Goal: Task Accomplishment & Management: Complete application form

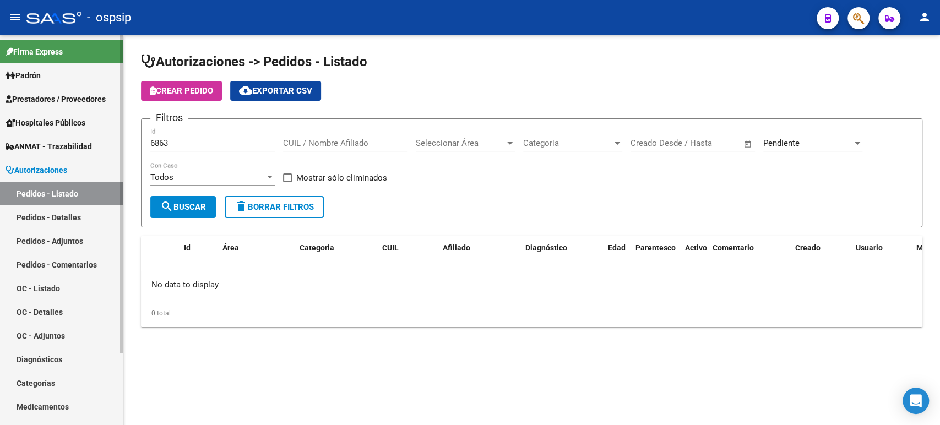
click at [62, 197] on link "Pedidos - Listado" at bounding box center [61, 194] width 123 height 24
click at [202, 209] on span "search Buscar" at bounding box center [183, 207] width 46 height 10
drag, startPoint x: 185, startPoint y: 140, endPoint x: 0, endPoint y: 104, distance: 188.4
click at [0, 105] on mat-sidenav-container "Firma Express Padrón Análisis Afiliado Prestadores / Proveedores Facturas - Lis…" at bounding box center [470, 230] width 940 height 390
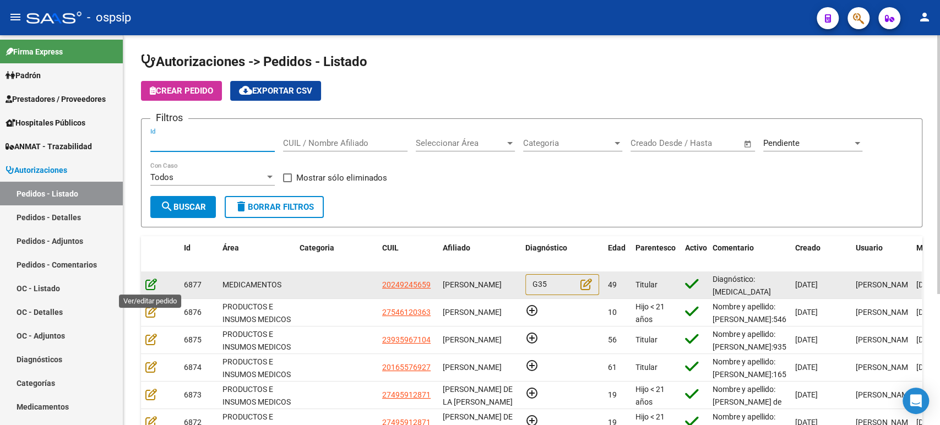
click at [151, 286] on icon at bounding box center [151, 284] width 12 height 12
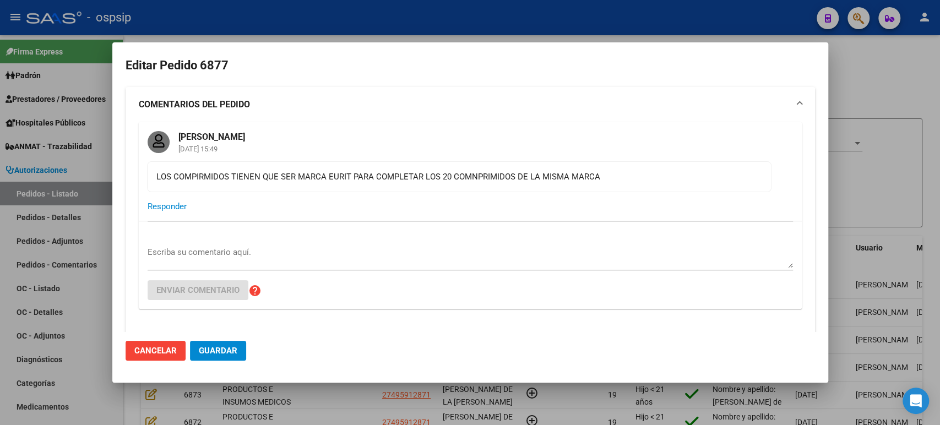
click at [211, 258] on textarea "Escriba su comentario aquí." at bounding box center [470, 257] width 645 height 22
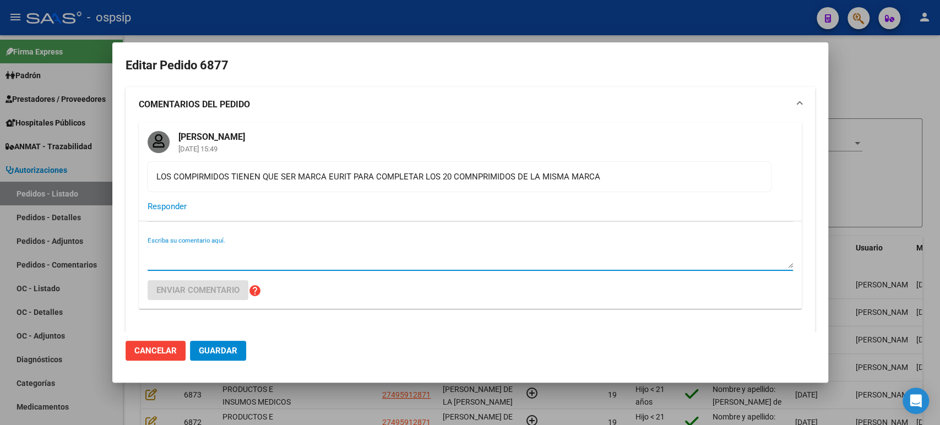
paste textarea "Detalle : [MEDICAL_DATA] 10 mg comp.x 1 (x8) MARCA Eurit para completar los 20 …"
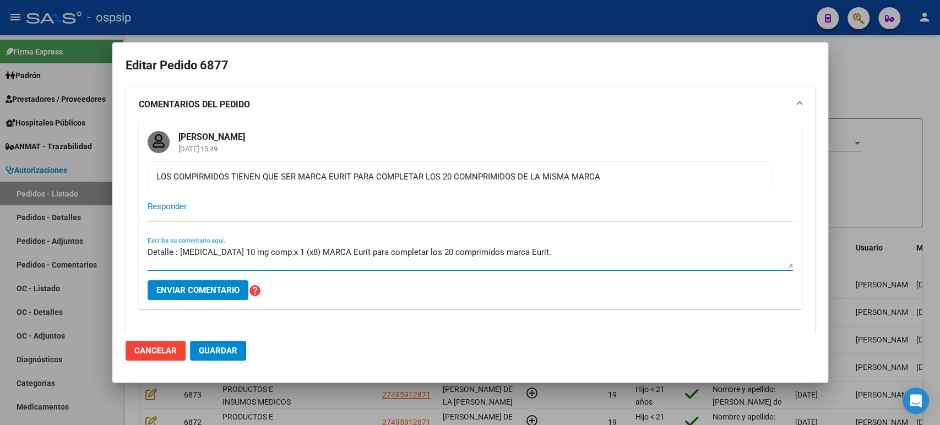
click at [204, 255] on textarea "Detalle : [MEDICAL_DATA] 10 mg comp.x 1 (x8) MARCA Eurit para completar los 20 …" at bounding box center [470, 257] width 645 height 22
click at [185, 265] on textarea "Detalle : [MEDICAL_DATA] 10 mg comp.x 1 (x8) MARCA Eurit para completar los 20 …" at bounding box center [470, 257] width 645 height 22
type textarea "Detalle : [MEDICAL_DATA] 10 mg comp.x 1 (x8) MARCA Eurit para completar los 20 …"
click at [206, 297] on button "Enviar comentario" at bounding box center [198, 290] width 101 height 20
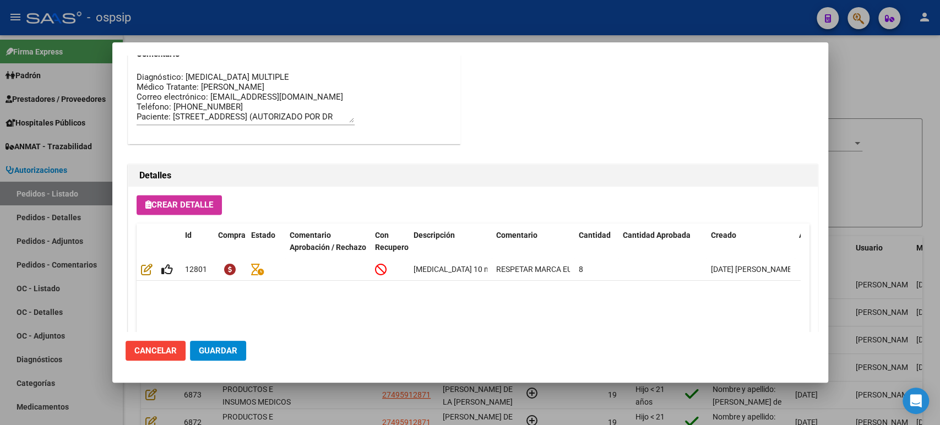
scroll to position [1110, 0]
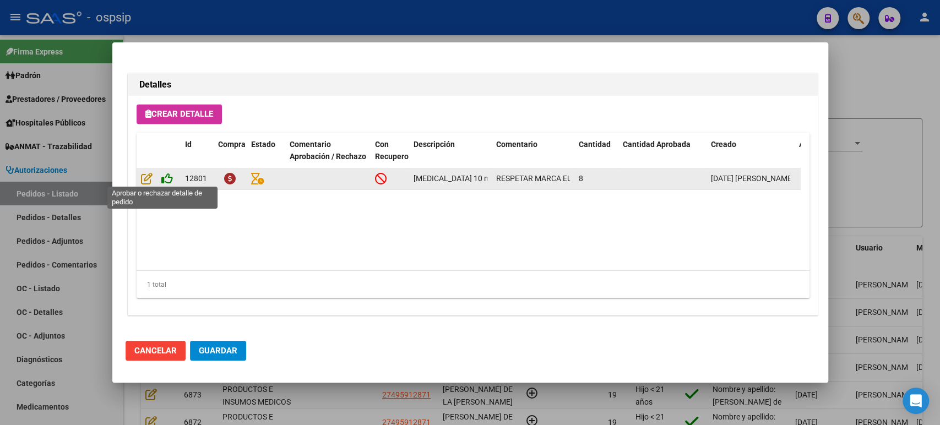
click at [165, 179] on icon at bounding box center [167, 178] width 12 height 12
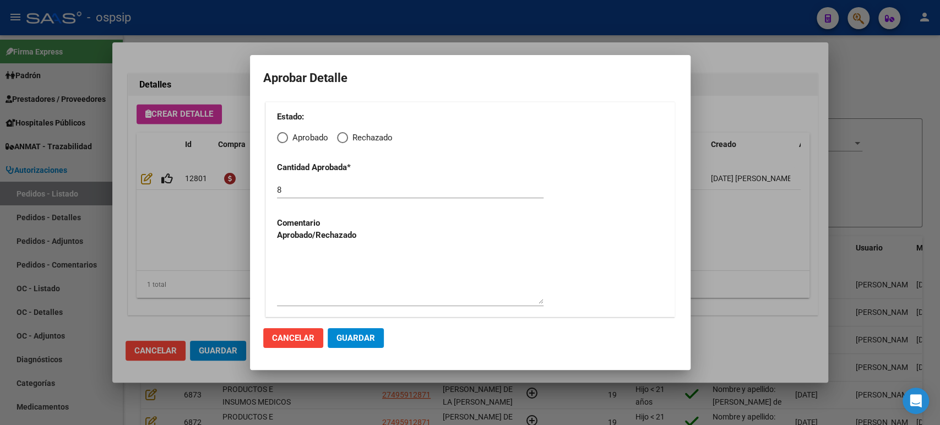
click at [285, 138] on span "Elija una opción" at bounding box center [282, 137] width 11 height 11
click at [285, 138] on input "Aprobado" at bounding box center [282, 137] width 11 height 11
radio input "true"
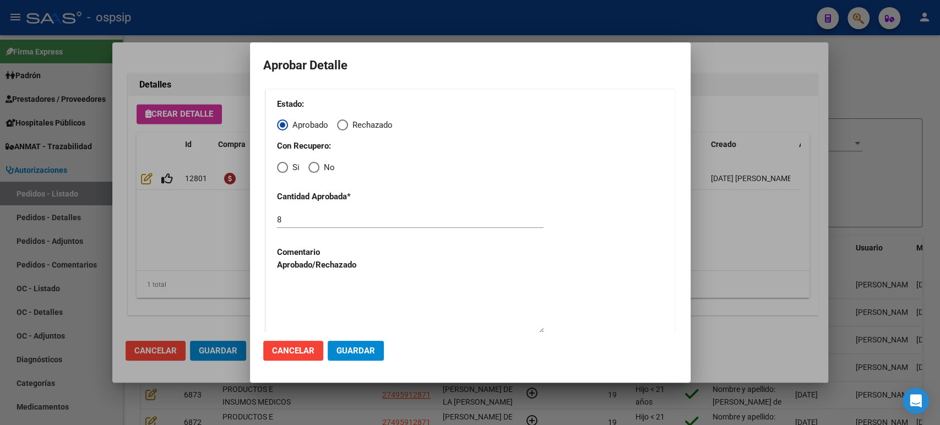
click at [282, 168] on span "Elija una opción" at bounding box center [282, 167] width 11 height 11
click at [282, 168] on input "Si" at bounding box center [282, 167] width 11 height 11
radio input "true"
click at [363, 354] on span "Guardar" at bounding box center [355, 351] width 39 height 10
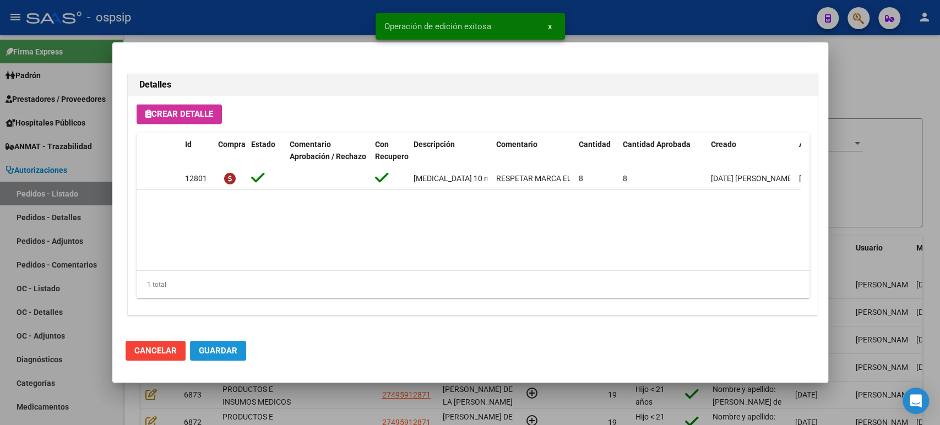
click at [203, 348] on span "Guardar" at bounding box center [218, 351] width 39 height 10
click at [899, 200] on div at bounding box center [470, 212] width 940 height 425
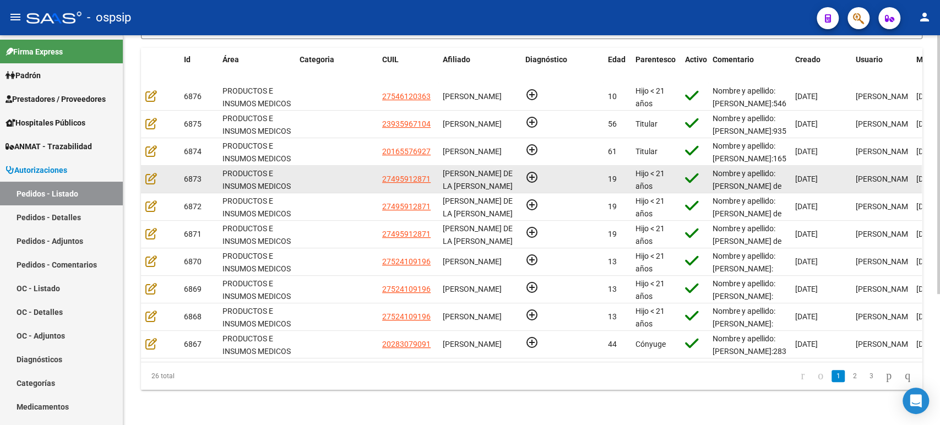
scroll to position [196, 0]
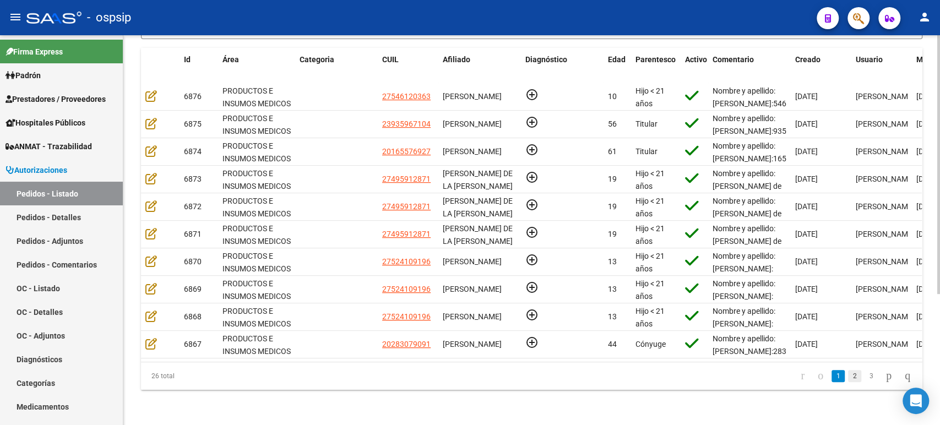
click at [848, 375] on link "2" at bounding box center [854, 376] width 13 height 12
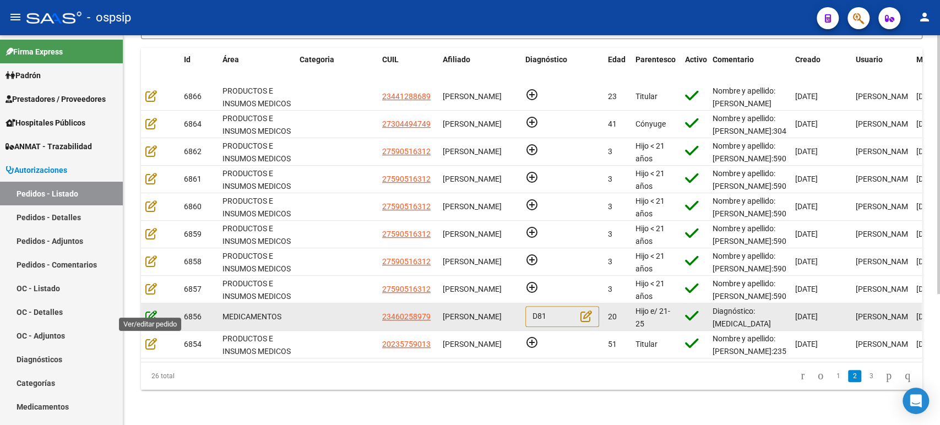
click at [151, 311] on icon at bounding box center [151, 316] width 12 height 12
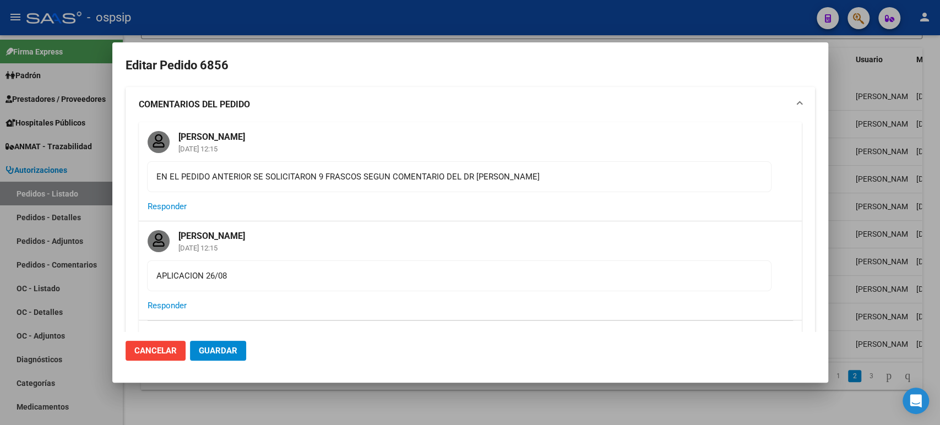
drag, startPoint x: 277, startPoint y: 176, endPoint x: 531, endPoint y: 163, distance: 254.6
click at [531, 163] on mat-card-content "EN EL PEDIDO ANTERIOR SE SOLICITARON 9 FRASCOS SEGUN COMENTARIO DEL DR [PERSON_…" at bounding box center [459, 176] width 624 height 31
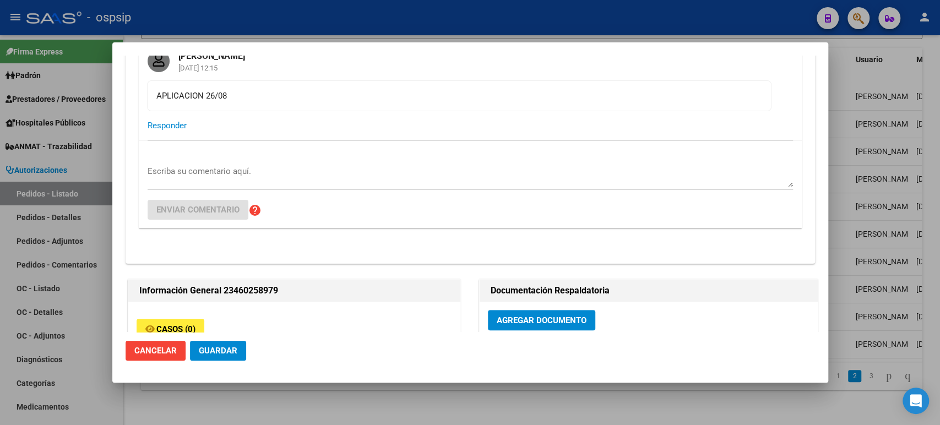
scroll to position [0, 0]
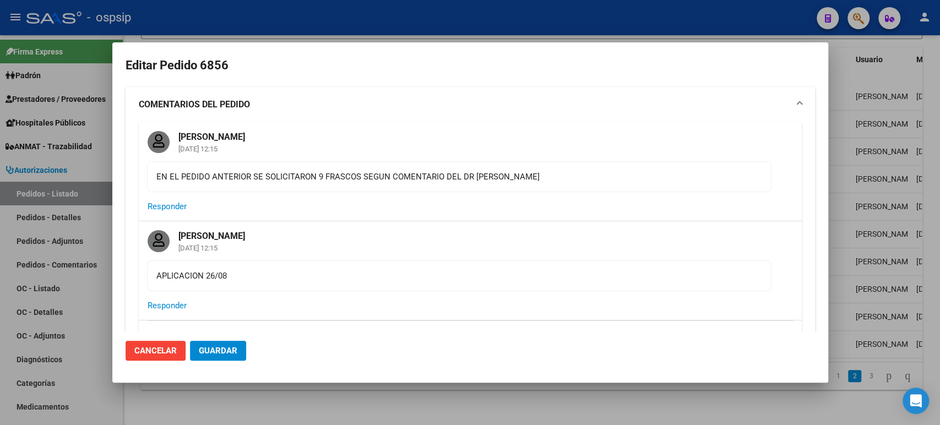
click at [873, 174] on div at bounding box center [470, 212] width 940 height 425
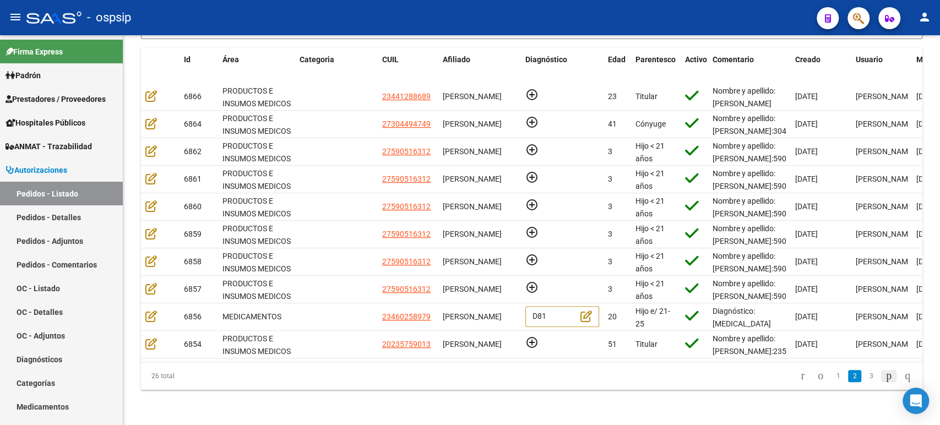
click at [881, 378] on link "go to next page" at bounding box center [888, 376] width 15 height 12
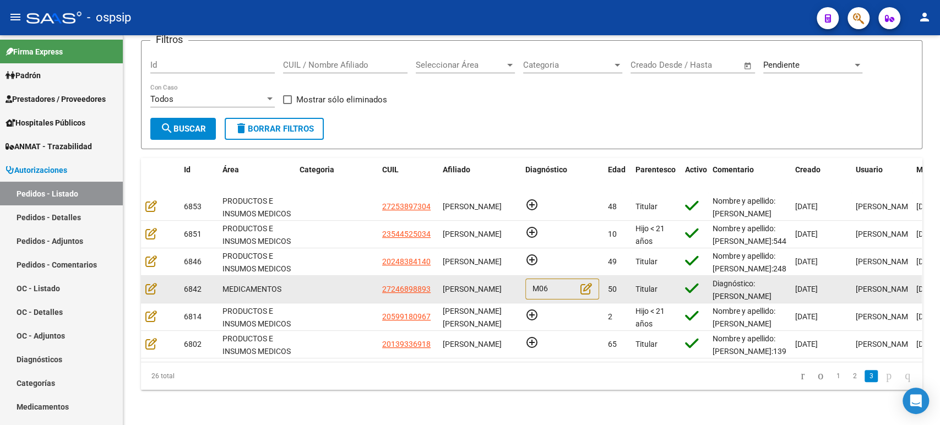
drag, startPoint x: 475, startPoint y: 290, endPoint x: 441, endPoint y: 273, distance: 37.7
click at [441, 276] on datatable-body-cell "[PERSON_NAME]" at bounding box center [479, 289] width 83 height 27
copy span "[PERSON_NAME]"
click at [152, 282] on icon at bounding box center [151, 288] width 12 height 12
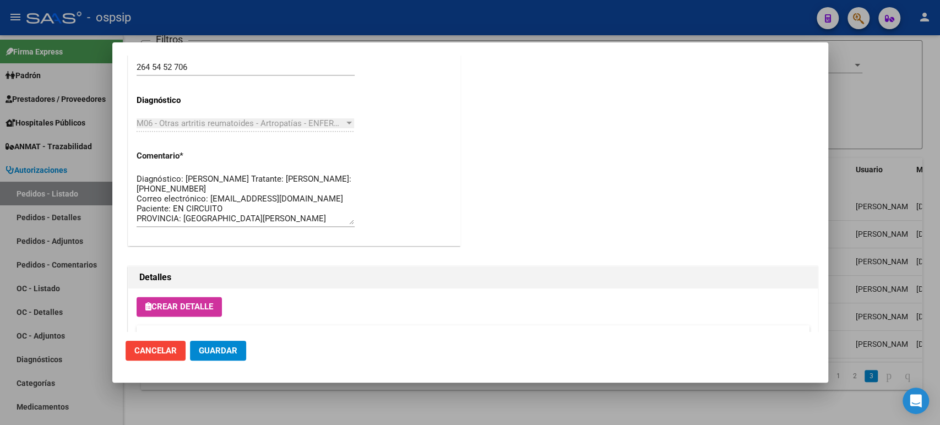
scroll to position [1110, 0]
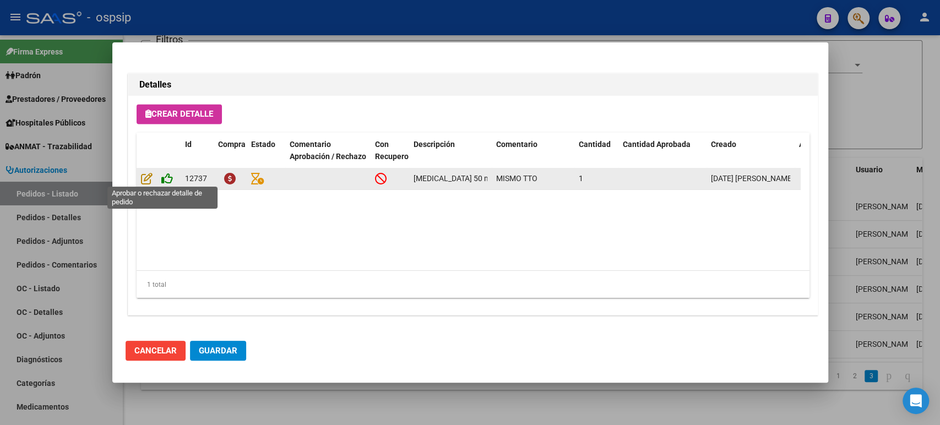
click at [163, 179] on icon at bounding box center [167, 178] width 12 height 12
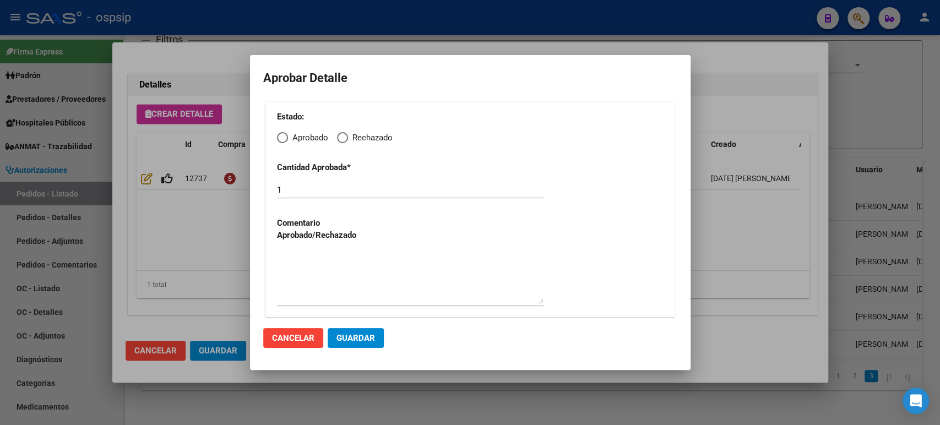
click at [284, 138] on span "Elija una opción" at bounding box center [282, 137] width 11 height 11
click at [284, 138] on input "Aprobado" at bounding box center [282, 137] width 11 height 11
radio input "true"
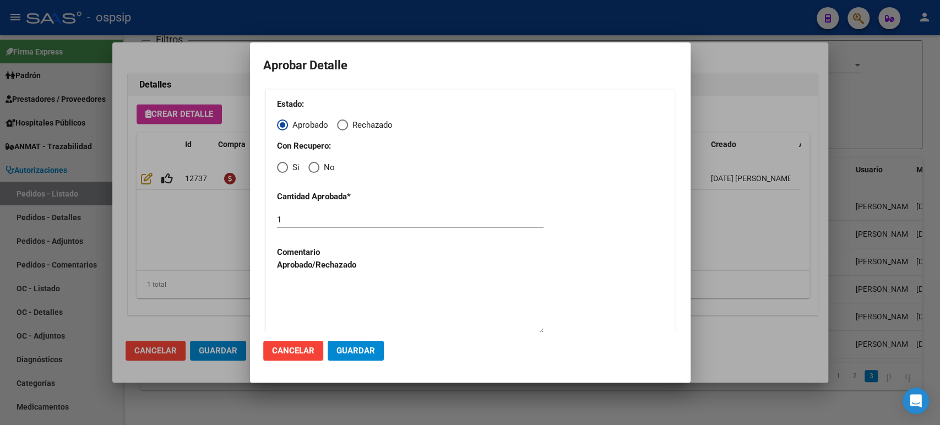
click at [279, 166] on span "Elija una opción" at bounding box center [282, 167] width 11 height 11
click at [279, 166] on input "Si" at bounding box center [282, 167] width 11 height 11
radio input "true"
click at [353, 353] on span "Guardar" at bounding box center [355, 351] width 39 height 10
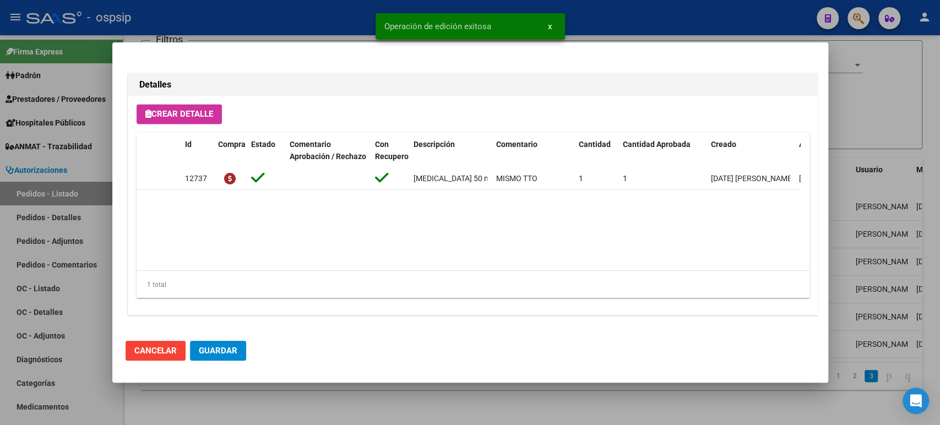
click at [217, 354] on span "Guardar" at bounding box center [218, 351] width 39 height 10
click at [852, 158] on div at bounding box center [470, 212] width 940 height 425
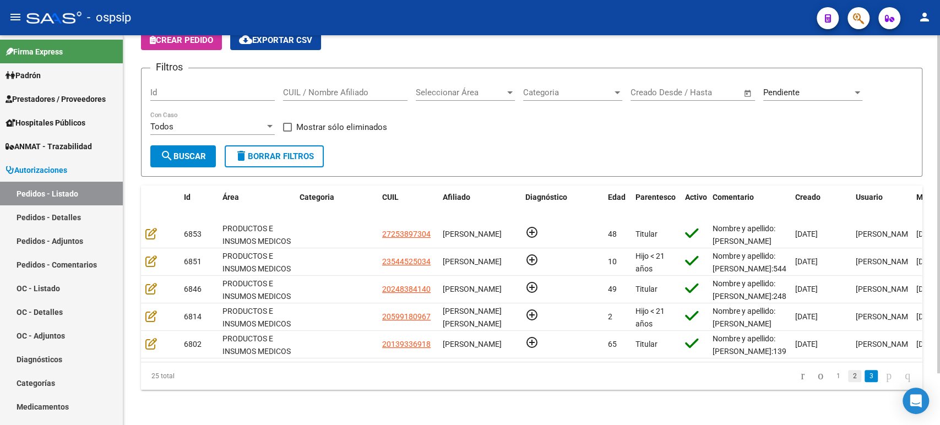
click at [848, 376] on link "2" at bounding box center [854, 376] width 13 height 12
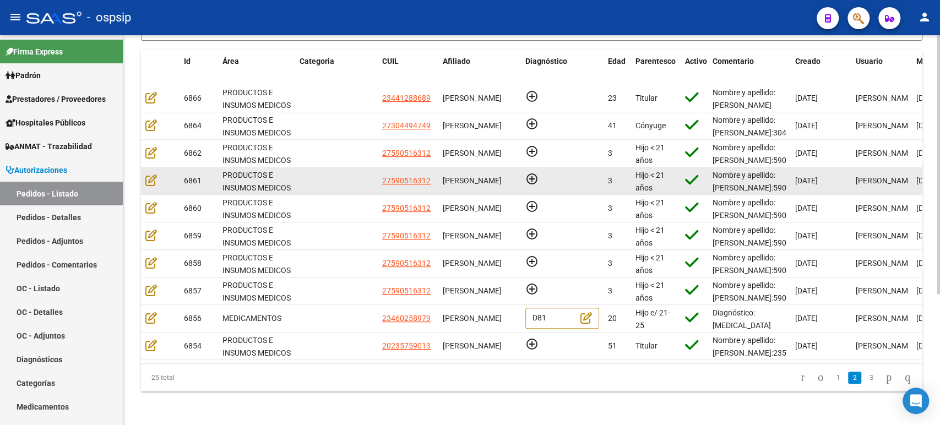
scroll to position [196, 0]
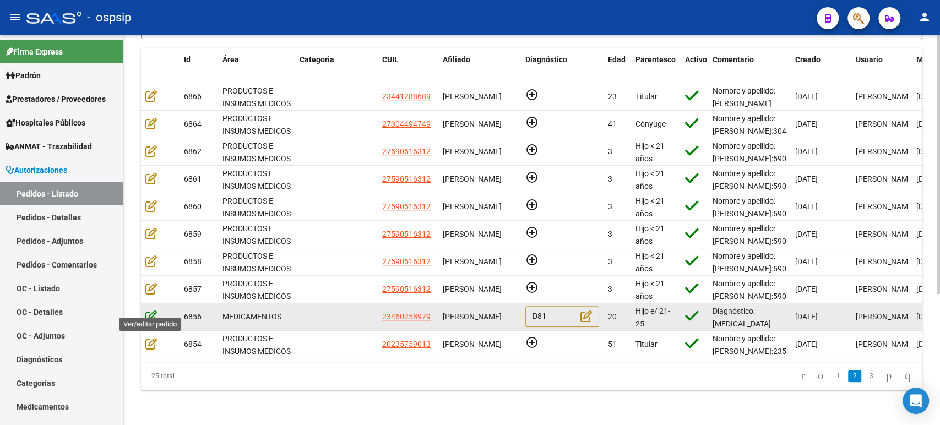
click at [150, 310] on icon at bounding box center [151, 316] width 12 height 12
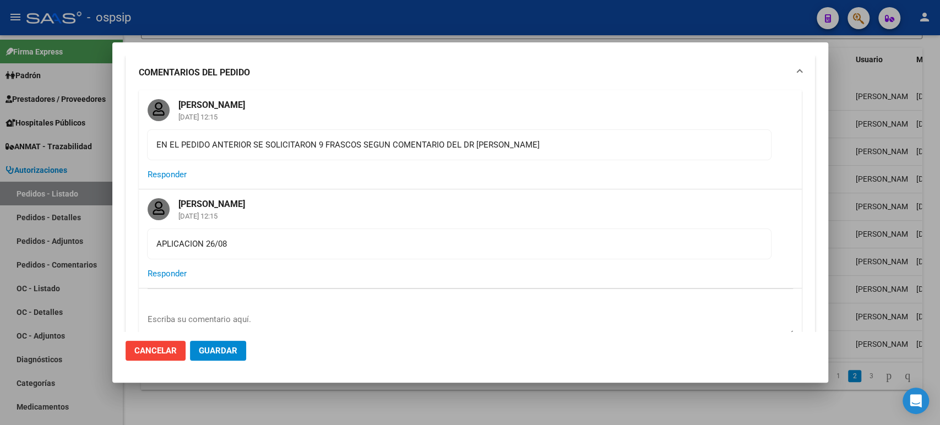
scroll to position [61, 0]
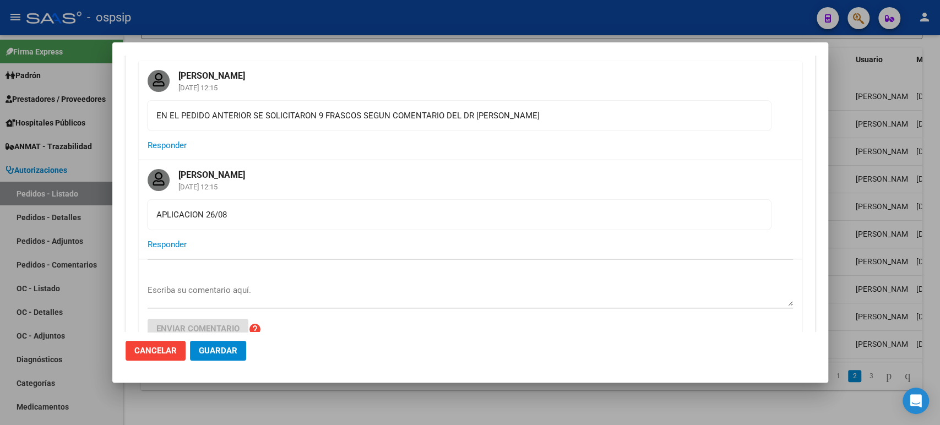
click at [888, 210] on div at bounding box center [470, 212] width 940 height 425
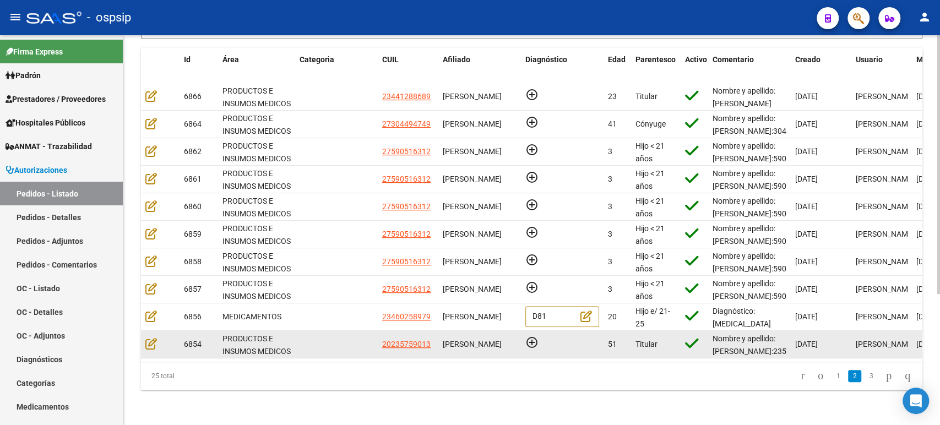
scroll to position [0, 0]
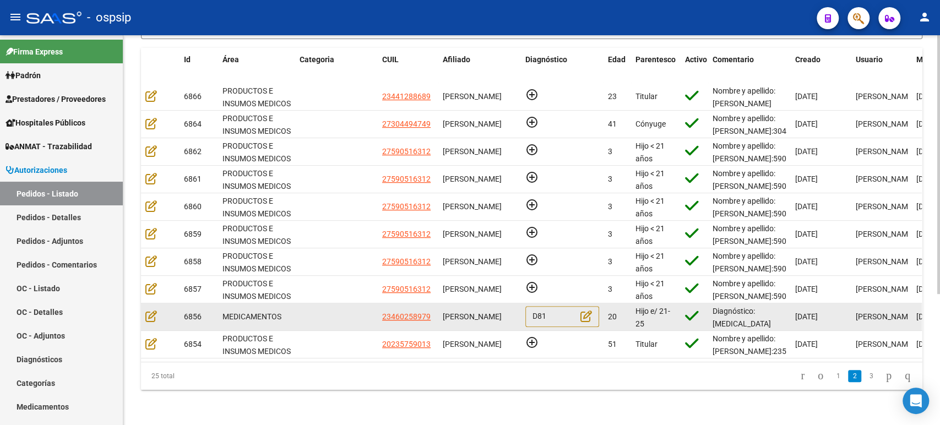
drag, startPoint x: 443, startPoint y: 301, endPoint x: 474, endPoint y: 316, distance: 35.2
click at [474, 316] on div "[PERSON_NAME]" at bounding box center [480, 316] width 74 height 13
copy span "[PERSON_NAME]"
click at [152, 310] on icon at bounding box center [151, 316] width 12 height 12
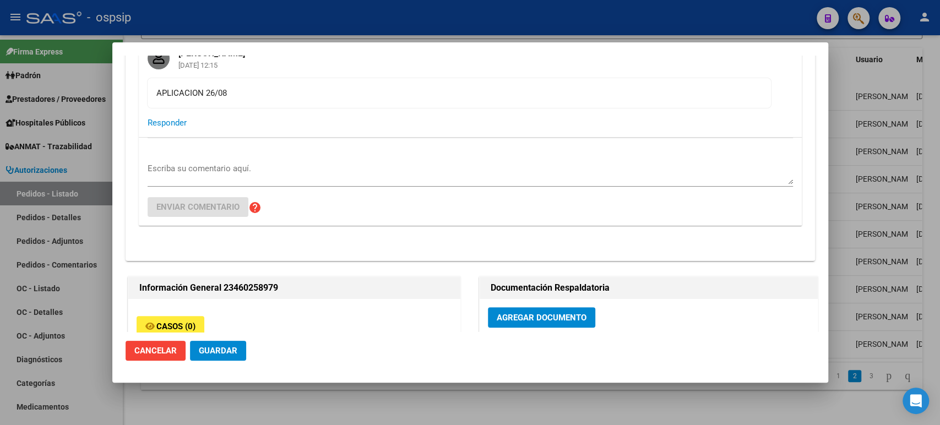
scroll to position [183, 0]
click at [248, 155] on div "Escriba su comentario aquí. Enviar comentario help" at bounding box center [470, 181] width 645 height 88
click at [237, 166] on textarea "Escriba su comentario aquí." at bounding box center [470, 173] width 645 height 22
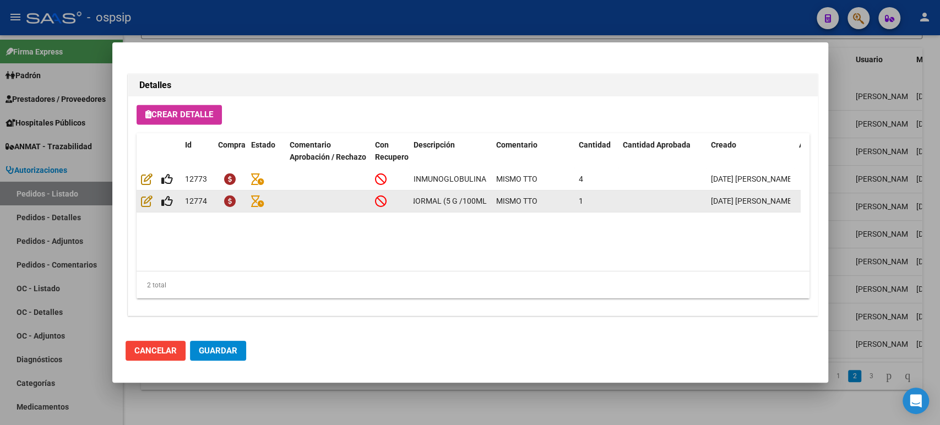
scroll to position [0, 131]
drag, startPoint x: 412, startPoint y: 200, endPoint x: 486, endPoint y: 200, distance: 73.8
click at [486, 200] on datatable-body-cell "INMUNOGLOBULINA HUMANA NORMAL (5 G /100ML ENV.)" at bounding box center [450, 200] width 83 height 21
copy span "INMUNOGLOBULINA HUMANA NORMAL (5 G /100ML ENV.)"
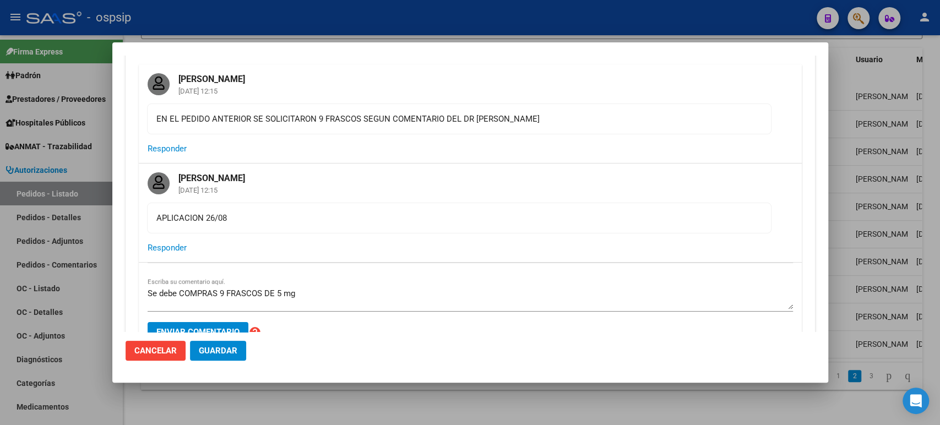
scroll to position [122, 0]
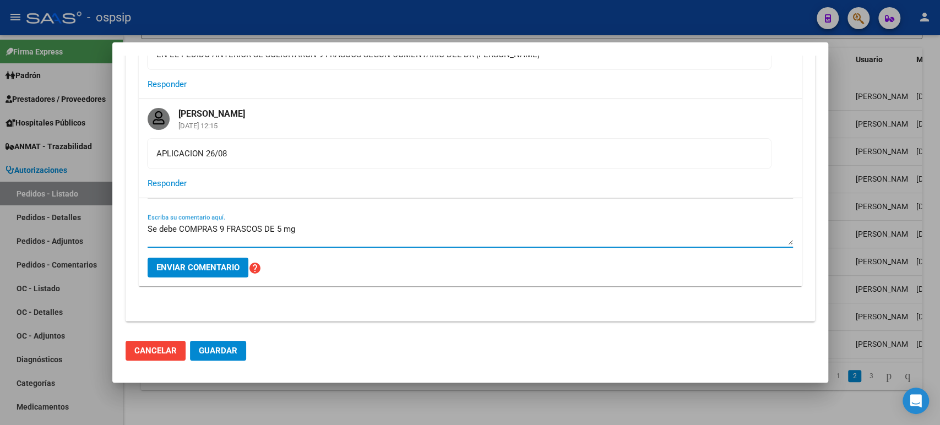
click at [337, 235] on textarea "Se debe COMPRAS 9 FRASCOS DE 5 mg" at bounding box center [470, 234] width 645 height 22
paste textarea "INMUNOGLOBULINA HUMANA NORMAL (5 G /100ML ENV.)"
click at [321, 238] on textarea "Se debe COMPRAS 9 FRASCOS DE 5 mg INMUNOGLOBULINA HUMANA NORMAL (5 G /100ML ENV…" at bounding box center [470, 234] width 645 height 22
click at [295, 231] on textarea "Se debe COMPRAS 9 FRASCOS DE 5 mg INMUNOGLOBULINA HUMANA NORMAL (5 G /100ML ENV…" at bounding box center [470, 234] width 645 height 22
click at [292, 231] on textarea "Se debe COMPRAS 9 FRASCOS DE 5 mg ------ INMUNOGLOBULINA HUMANA NORMAL (5 G /10…" at bounding box center [470, 234] width 645 height 22
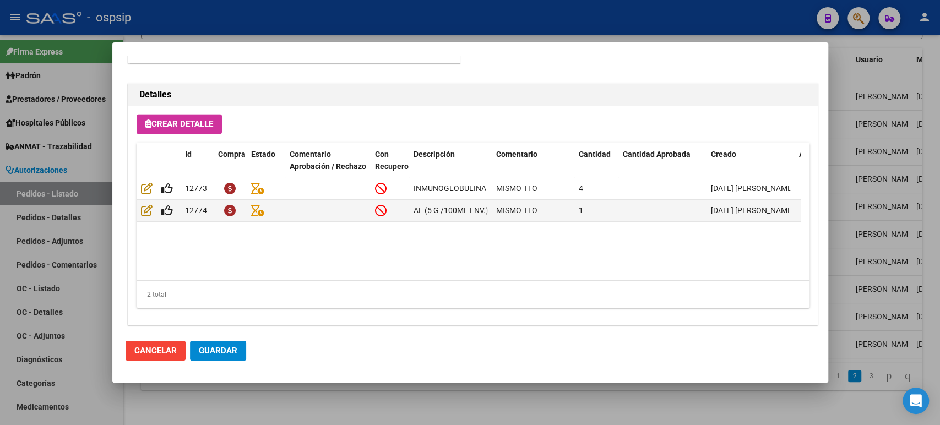
scroll to position [1097, 0]
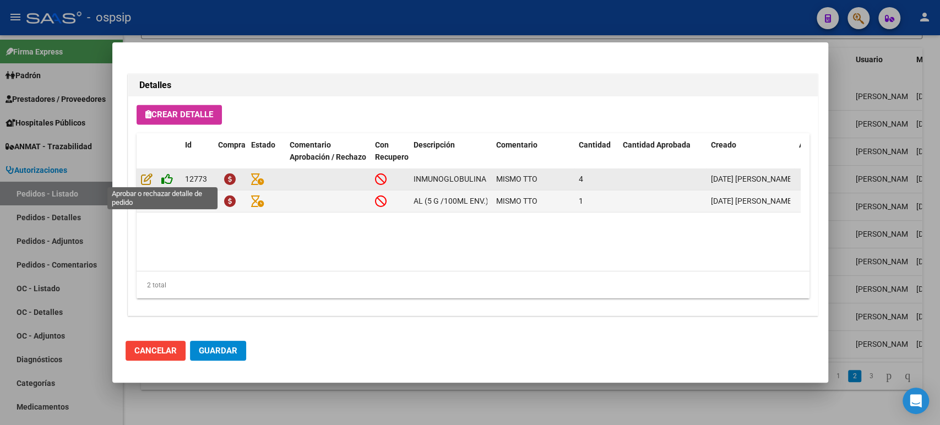
type textarea "Se debe COMPRAS 9 FRASCOS DE INMUNOGLOBULINA HUMANA NORMAL (5 G /100ML ENV.)"
click at [166, 181] on icon at bounding box center [167, 179] width 12 height 12
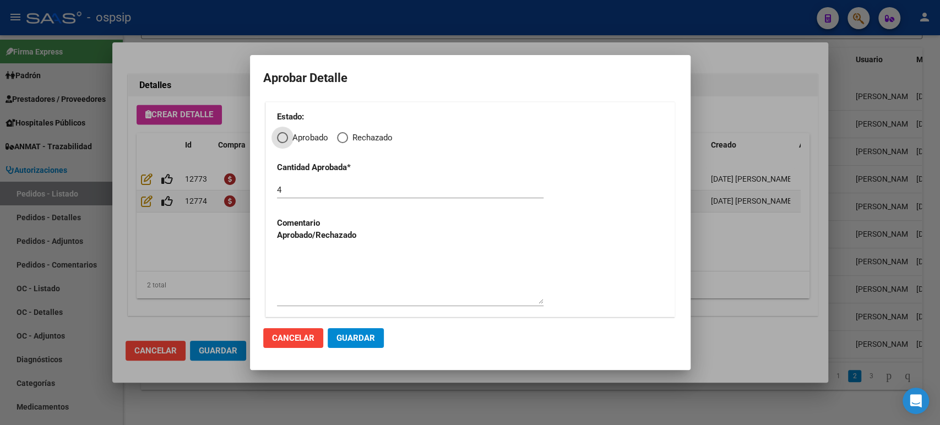
click at [343, 135] on span "Elija una opción" at bounding box center [342, 137] width 11 height 11
click at [343, 135] on input "Rechazado" at bounding box center [342, 137] width 11 height 11
radio input "true"
click at [364, 344] on button "Guardar" at bounding box center [355, 338] width 56 height 20
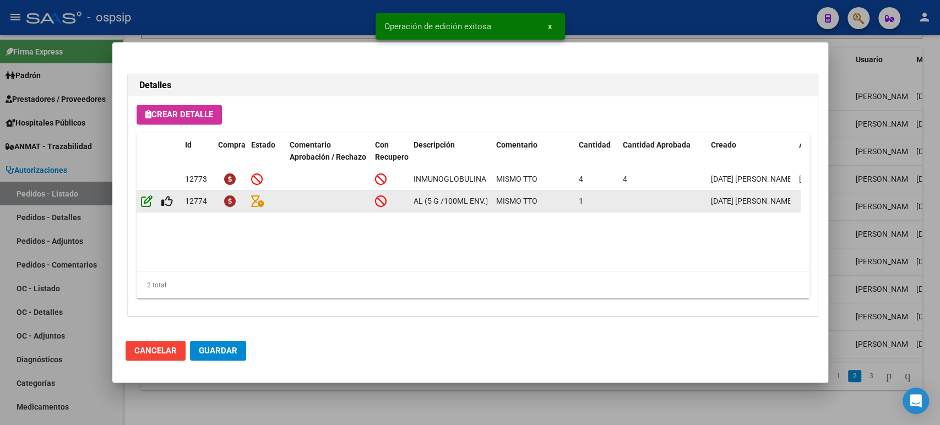
click at [146, 196] on icon at bounding box center [147, 201] width 12 height 12
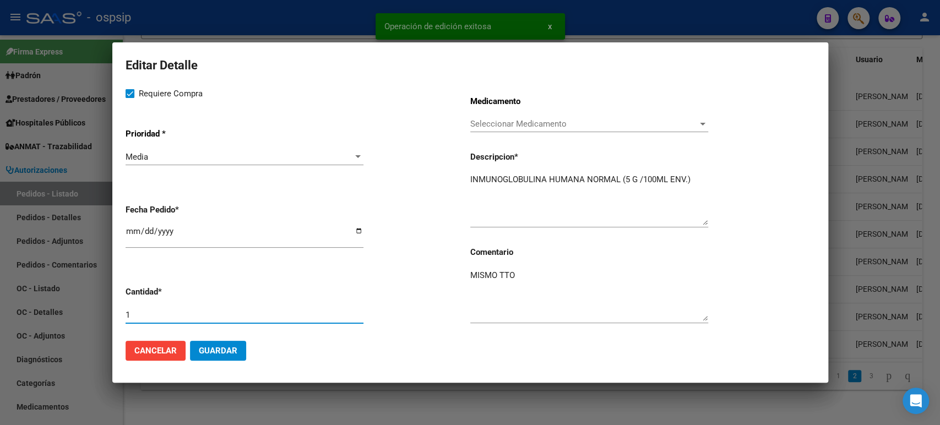
click at [160, 312] on input "1" at bounding box center [244, 315] width 238 height 10
type input "9"
click at [219, 351] on span "Guardar" at bounding box center [218, 351] width 39 height 10
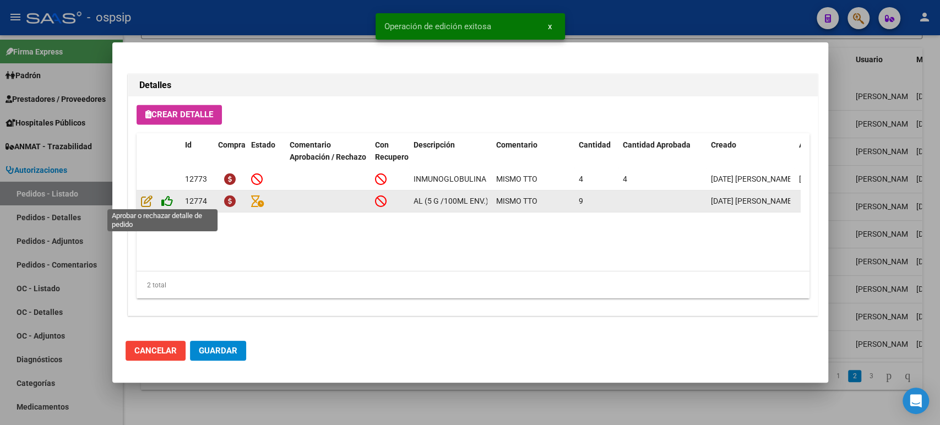
click at [171, 201] on icon at bounding box center [167, 201] width 12 height 12
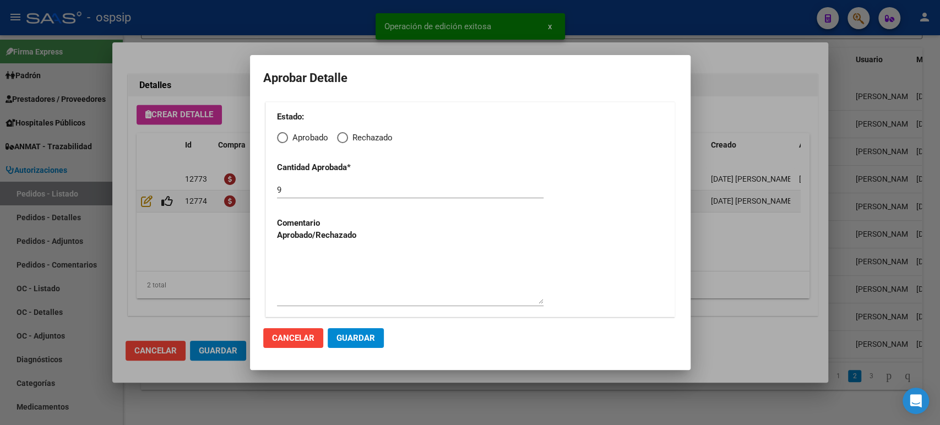
click at [286, 137] on span "Elija una opción" at bounding box center [282, 137] width 11 height 11
click at [286, 137] on input "Aprobado" at bounding box center [282, 137] width 11 height 11
radio input "true"
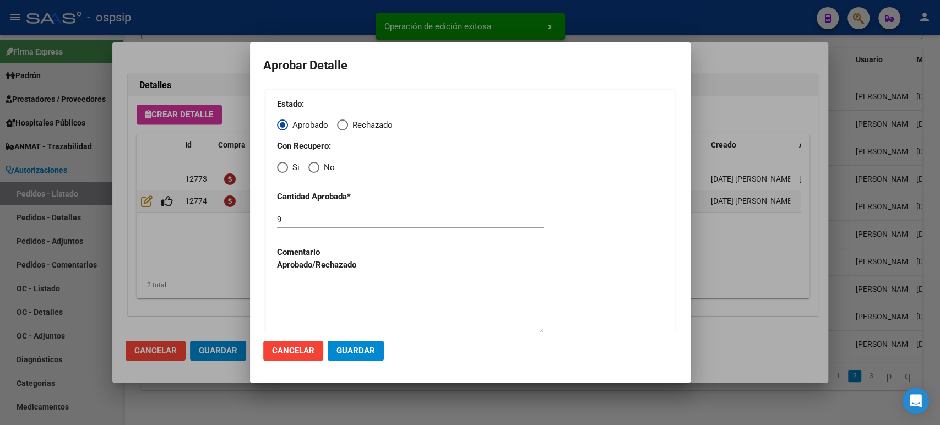
click at [285, 168] on span "Elija una opción" at bounding box center [282, 167] width 11 height 11
click at [285, 168] on input "Si" at bounding box center [282, 167] width 11 height 11
radio input "true"
click at [362, 353] on span "Guardar" at bounding box center [355, 351] width 39 height 10
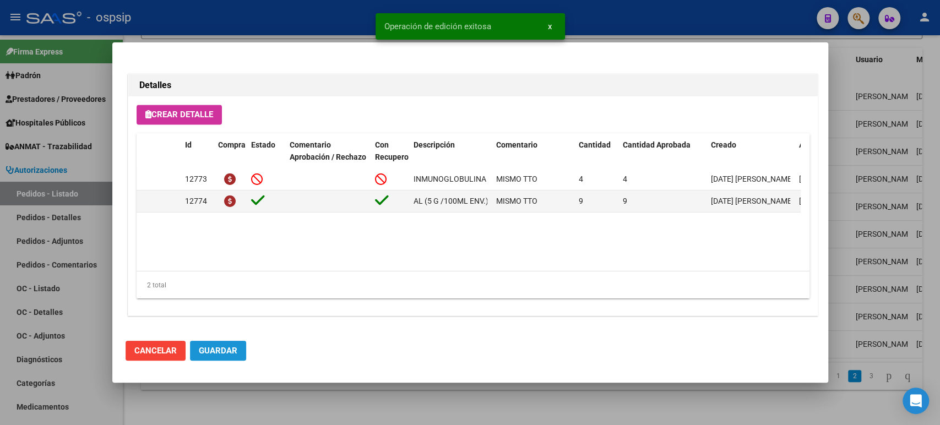
click at [230, 353] on span "Guardar" at bounding box center [218, 351] width 39 height 10
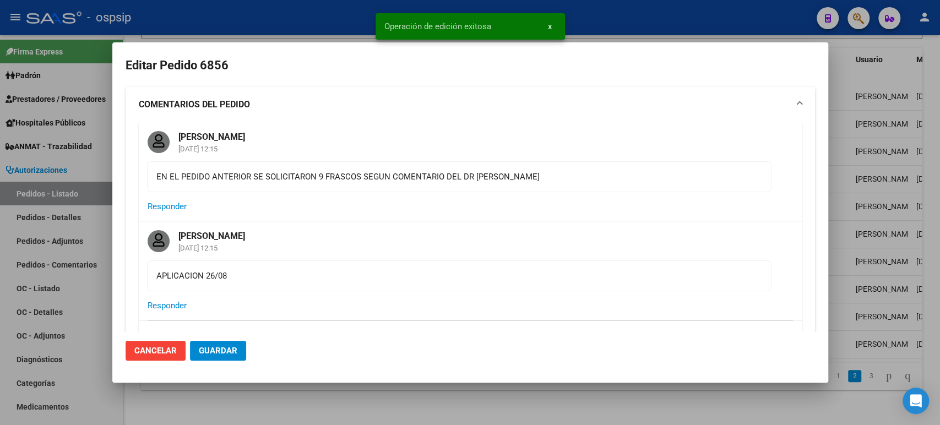
scroll to position [122, 0]
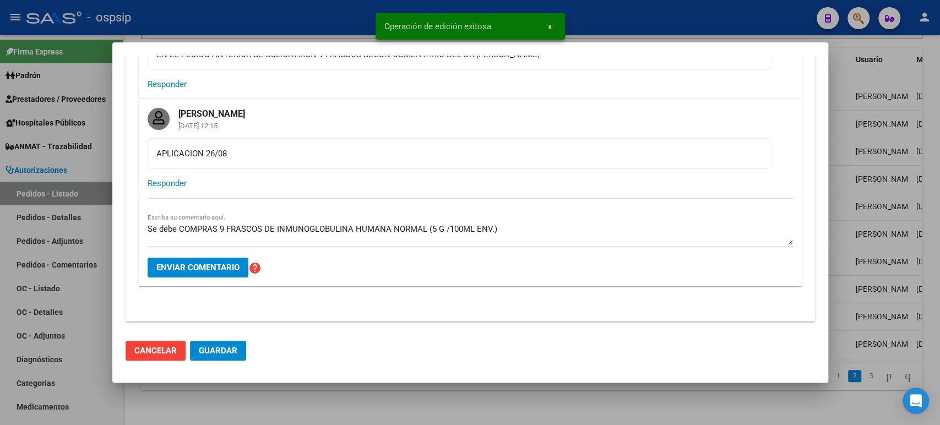
click at [214, 258] on button "Enviar comentario" at bounding box center [198, 268] width 101 height 20
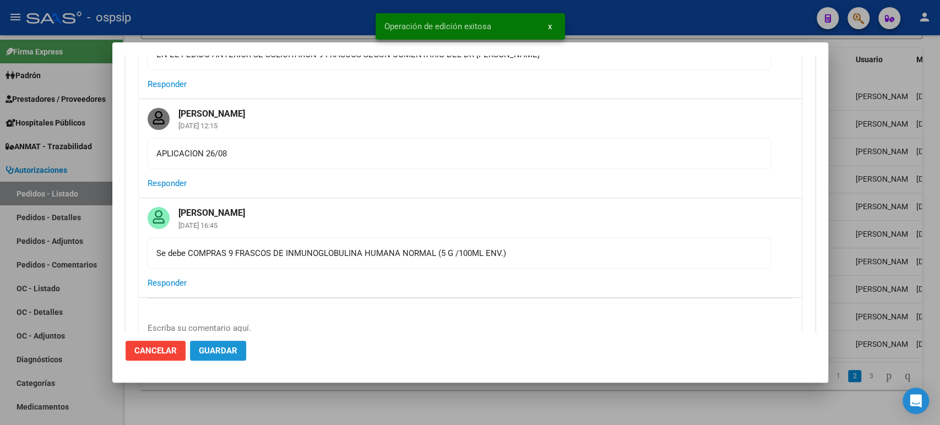
click at [212, 352] on span "Guardar" at bounding box center [218, 351] width 39 height 10
drag, startPoint x: 524, startPoint y: 256, endPoint x: 151, endPoint y: 248, distance: 373.3
click at [147, 248] on mat-card-content "Se debe COMPRAS 9 FRASCOS DE INMUNOGLOBULINA HUMANA NORMAL (5 G /100ML ENV.)" at bounding box center [459, 253] width 624 height 31
copy div "Se debe COMPRAS 9 FRASCOS DE INMUNOGLOBULINA HUMANA NORMAL (5 G /100ML ENV.)"
click at [181, 286] on span "Responder" at bounding box center [167, 283] width 39 height 10
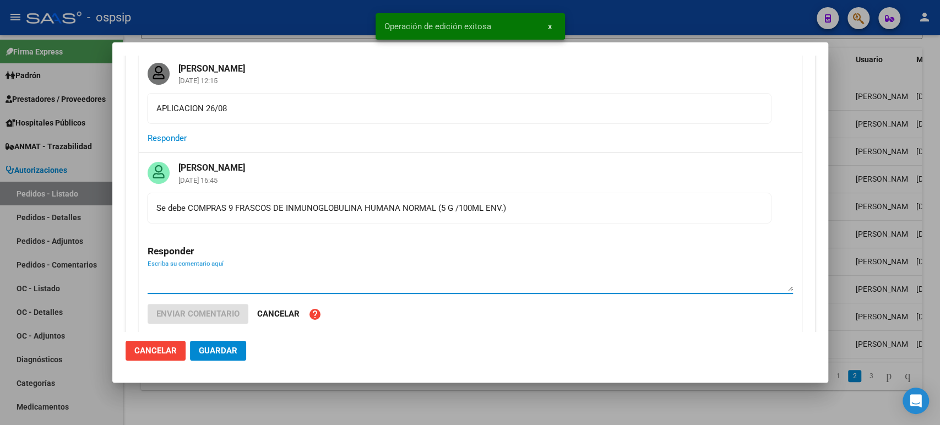
scroll to position [183, 0]
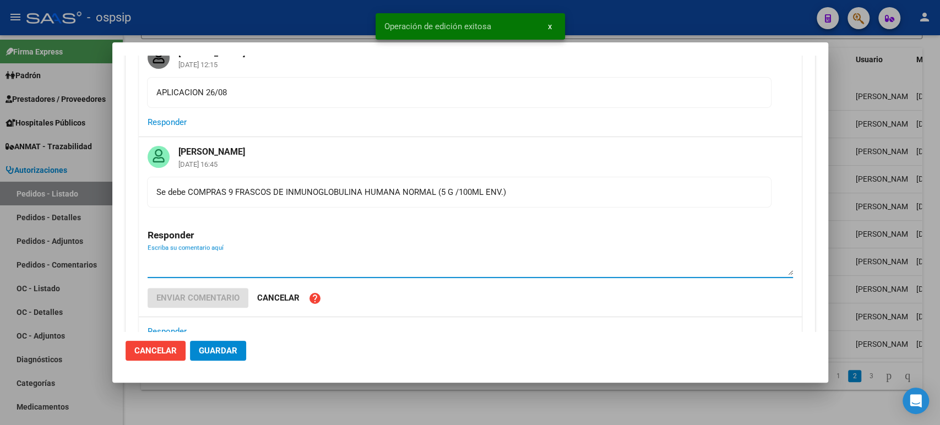
paste textarea "Se debe COMPRAS 9 FRASCOS DE INMUNOGLOBULINA HUMANA NORMAL (5 G /100ML ENV.)"
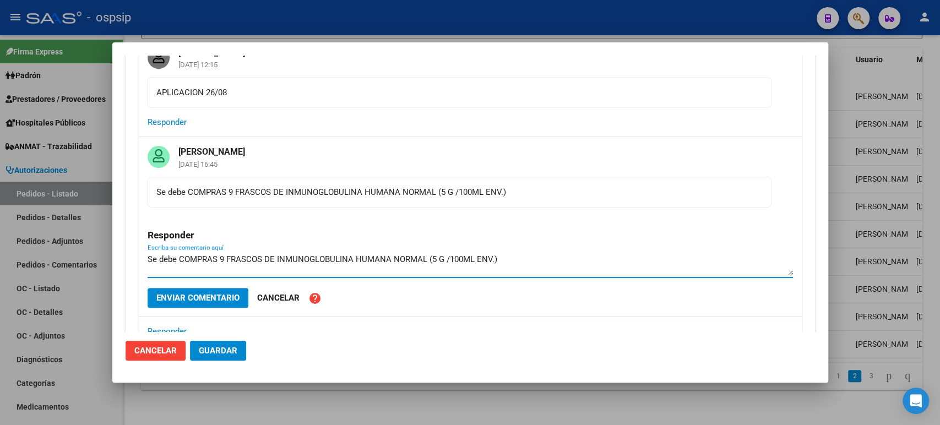
click at [203, 259] on textarea "Se debe COMPRAS 9 FRASCOS DE INMUNOGLOBULINA HUMANA NORMAL (5 G /100ML ENV.)" at bounding box center [470, 264] width 645 height 22
click at [216, 260] on textarea "Se debe COMPRAS 9 FRASCOS DE INMUNOGLOBULINA HUMANA NORMAL (5 G /100ML ENV.)" at bounding box center [470, 264] width 645 height 22
type textarea "Se debe COMPRAR 9 FRASCOS DE INMUNOGLOBULINA HUMANA NORMAL (5 G /100ML ENV.)"
click at [219, 298] on span "Enviar comentario" at bounding box center [197, 298] width 83 height 10
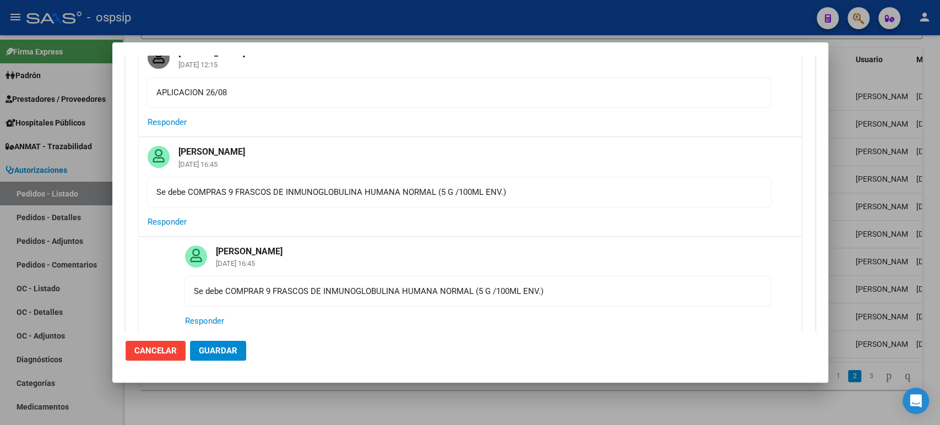
scroll to position [0, 0]
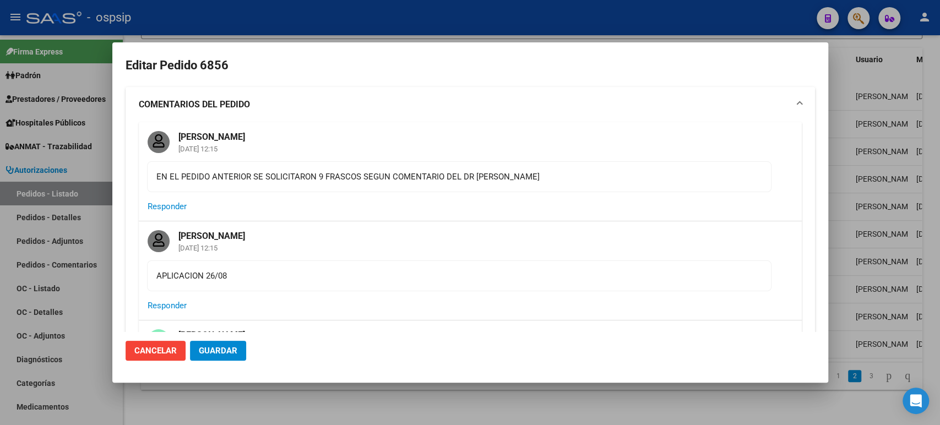
click at [211, 357] on button "Guardar" at bounding box center [218, 351] width 56 height 20
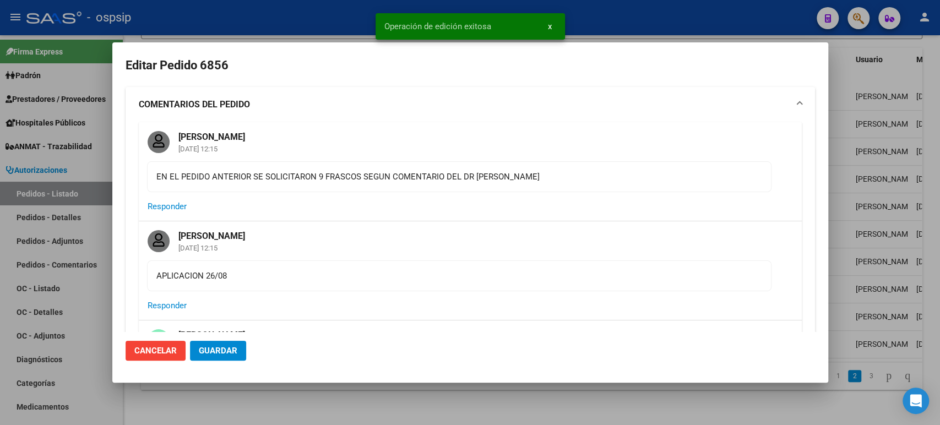
click at [880, 184] on div at bounding box center [470, 212] width 940 height 425
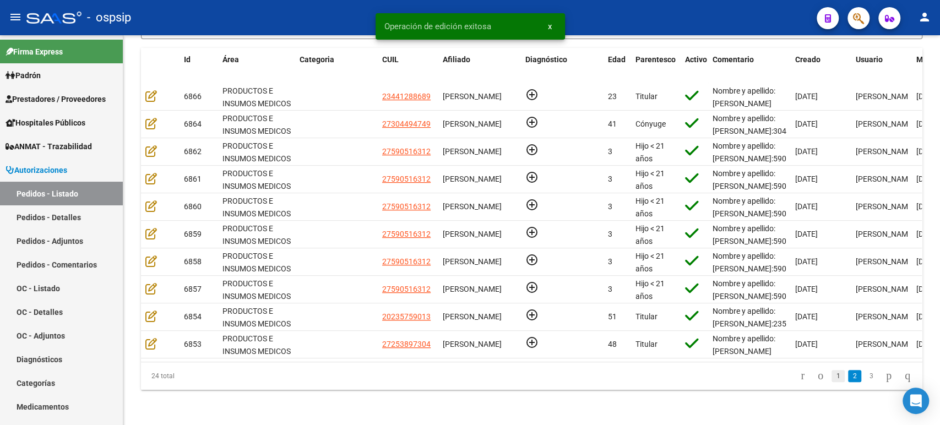
click at [831, 378] on link "1" at bounding box center [837, 376] width 13 height 12
